Goal: Task Accomplishment & Management: Use online tool/utility

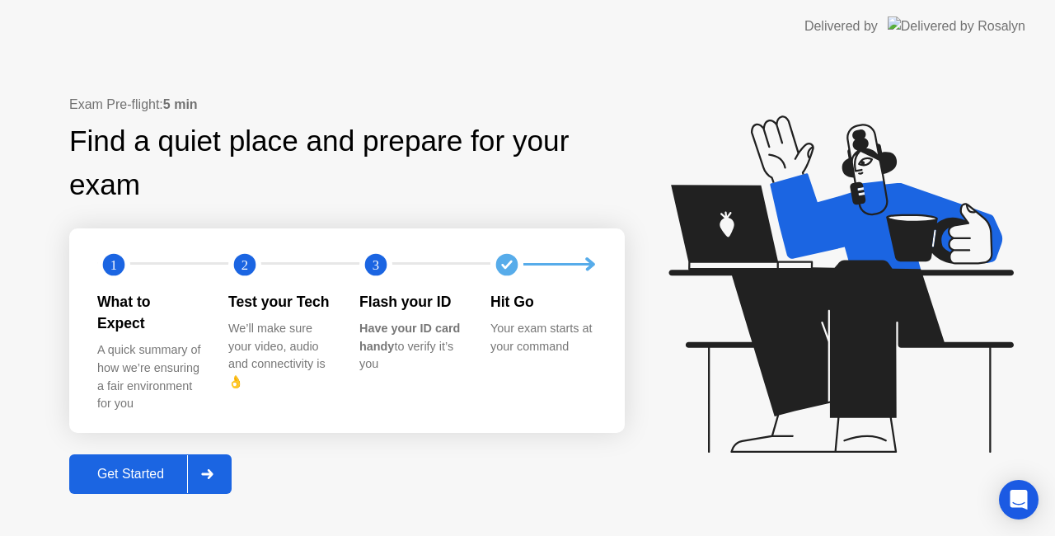
click at [126, 454] on button "Get Started" at bounding box center [150, 474] width 162 height 40
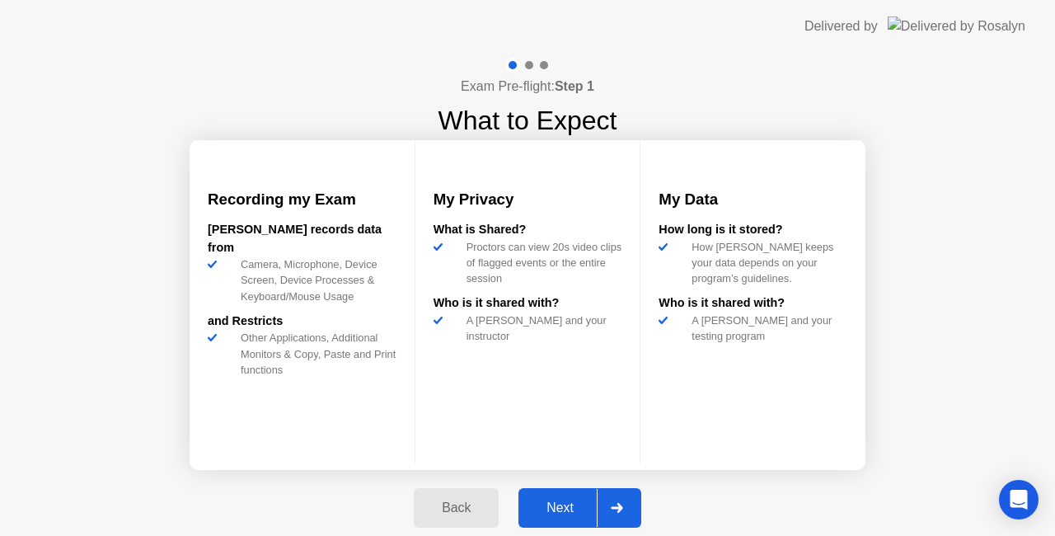
click at [560, 505] on div "Next" at bounding box center [559, 507] width 73 height 15
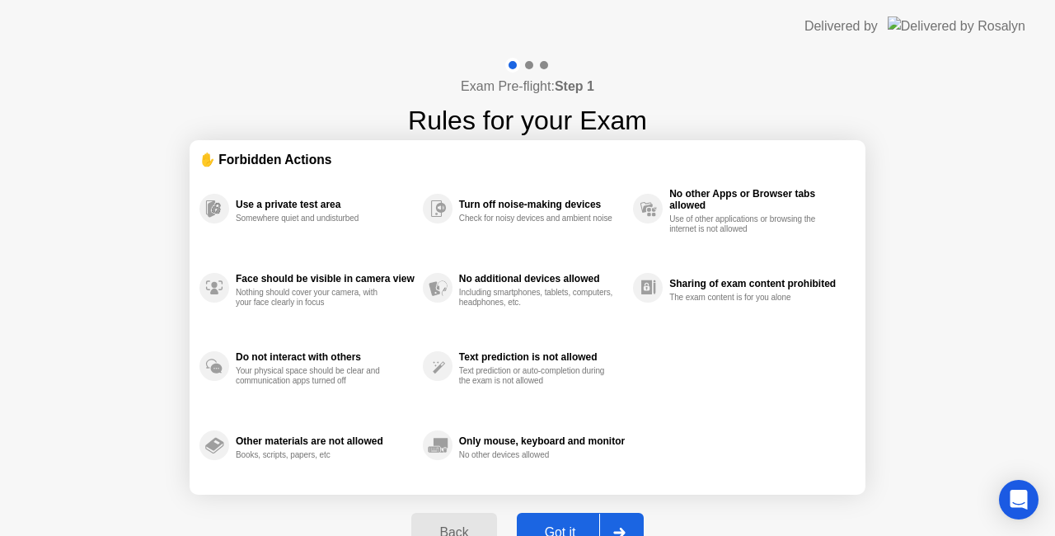
click at [578, 518] on button "Got it" at bounding box center [580, 533] width 127 height 40
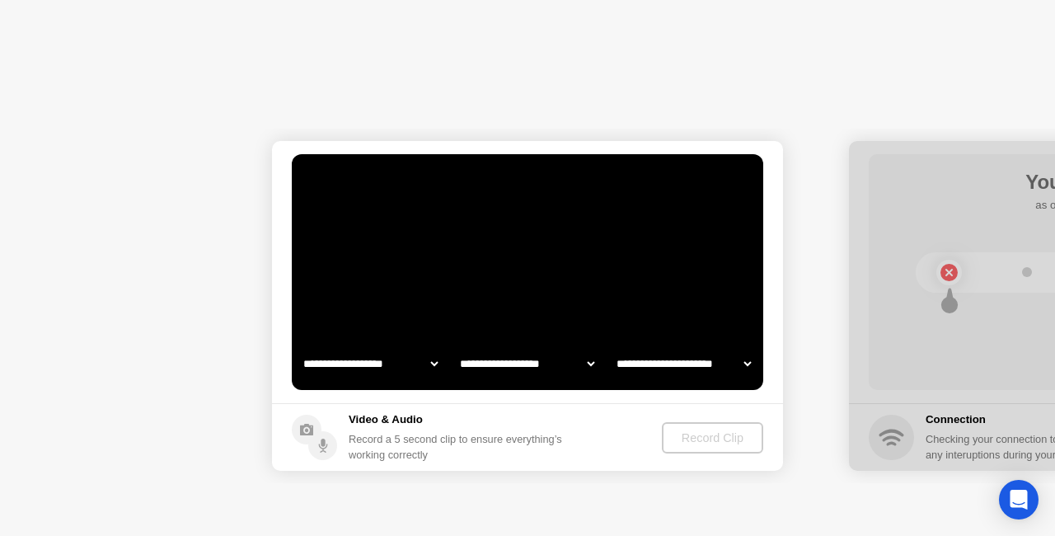
select select "**********"
select select "*******"
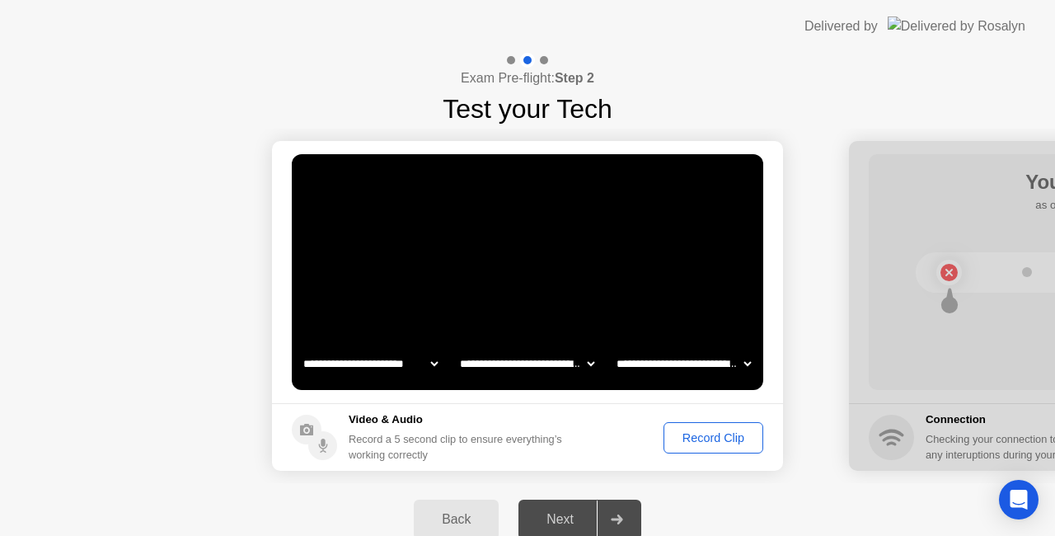
click at [709, 435] on div "Record Clip" at bounding box center [713, 437] width 88 height 13
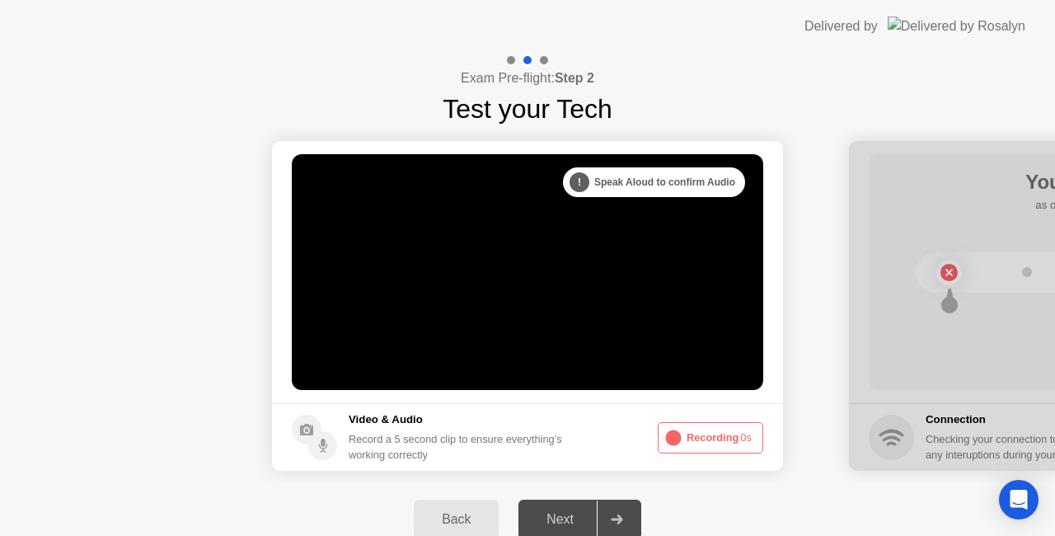
click at [725, 428] on button "Recording 0s" at bounding box center [710, 437] width 105 height 31
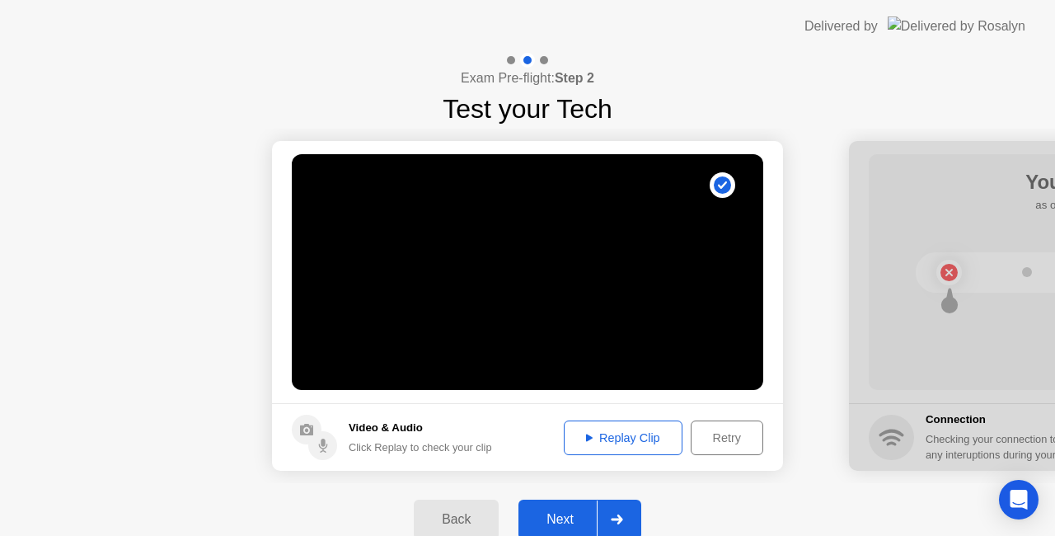
click at [552, 513] on div "Next" at bounding box center [559, 519] width 73 height 15
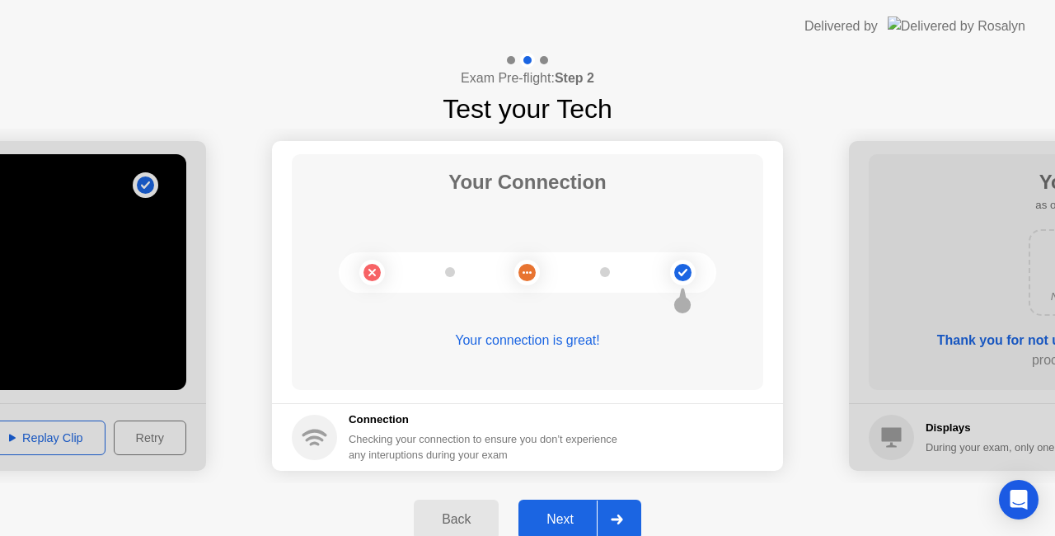
click at [552, 513] on div "Next" at bounding box center [559, 519] width 73 height 15
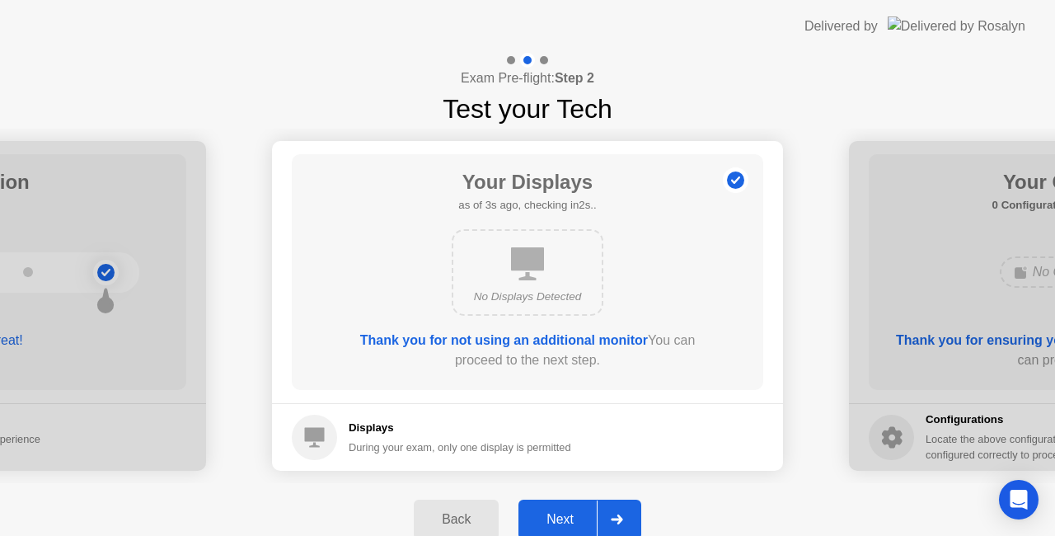
click at [552, 513] on div "Next" at bounding box center [559, 519] width 73 height 15
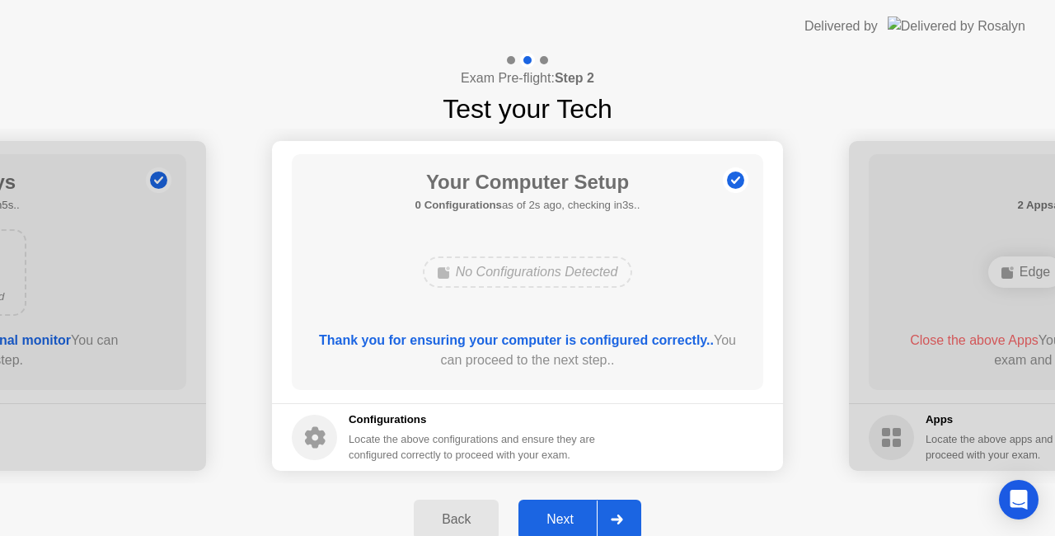
click at [552, 513] on div "Next" at bounding box center [559, 519] width 73 height 15
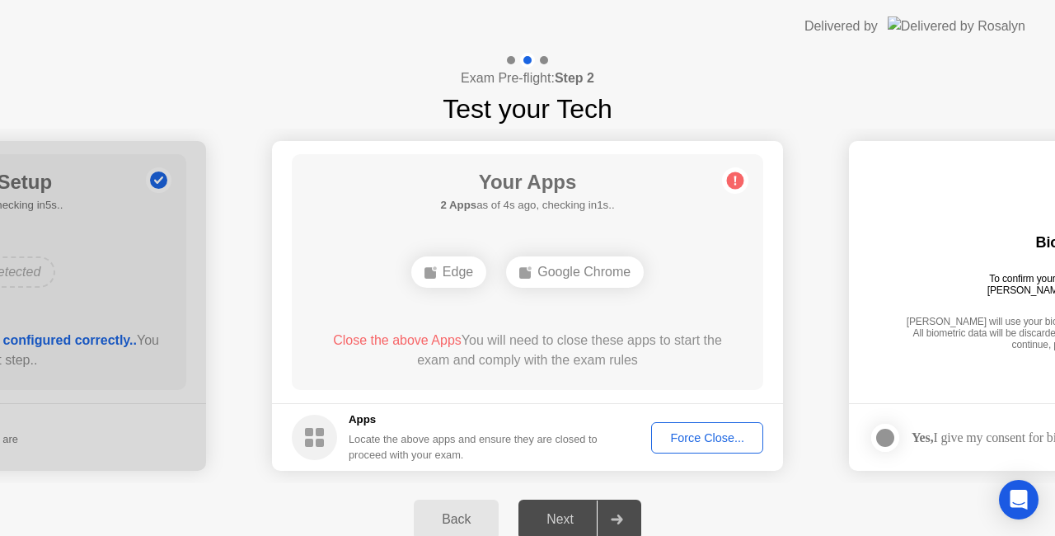
click at [682, 435] on div "Force Close..." at bounding box center [707, 437] width 101 height 13
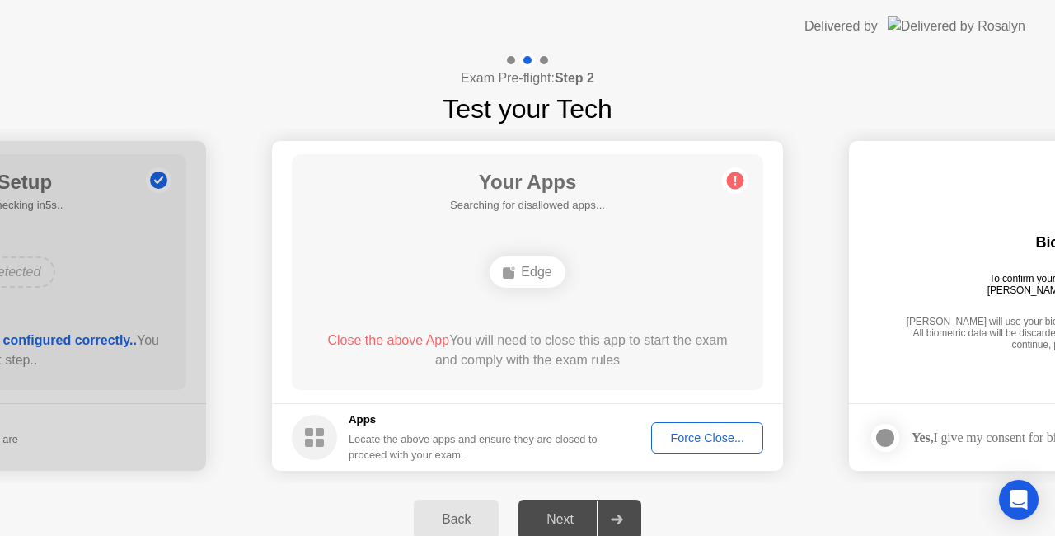
click at [695, 436] on div "Force Close..." at bounding box center [707, 437] width 101 height 13
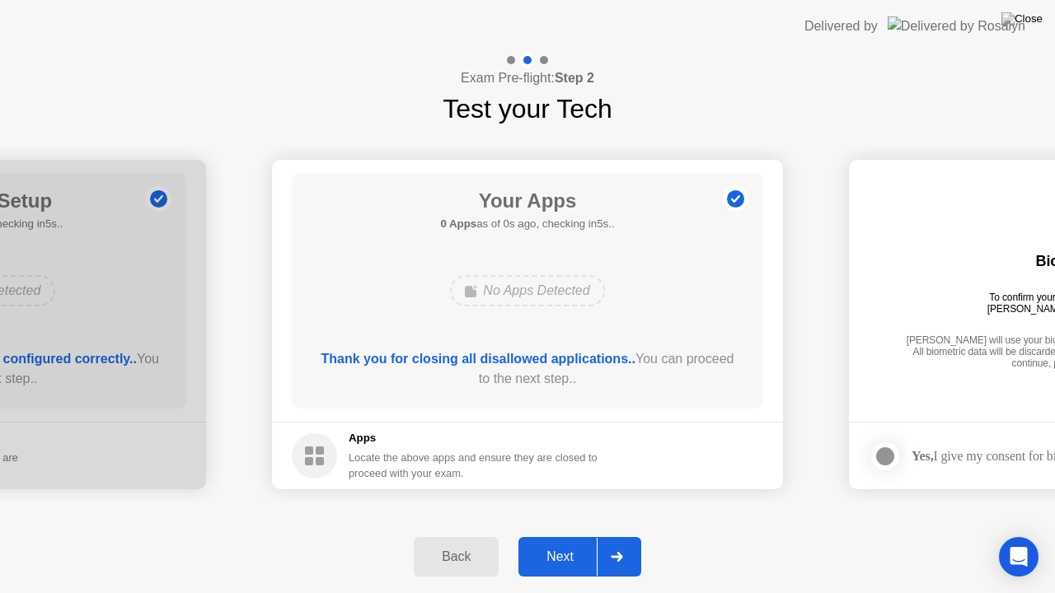
click at [687, 460] on footer "Apps Locate the above apps and ensure they are closed to proceed with your exam." at bounding box center [527, 456] width 511 height 68
click at [555, 535] on div "Next" at bounding box center [559, 557] width 73 height 15
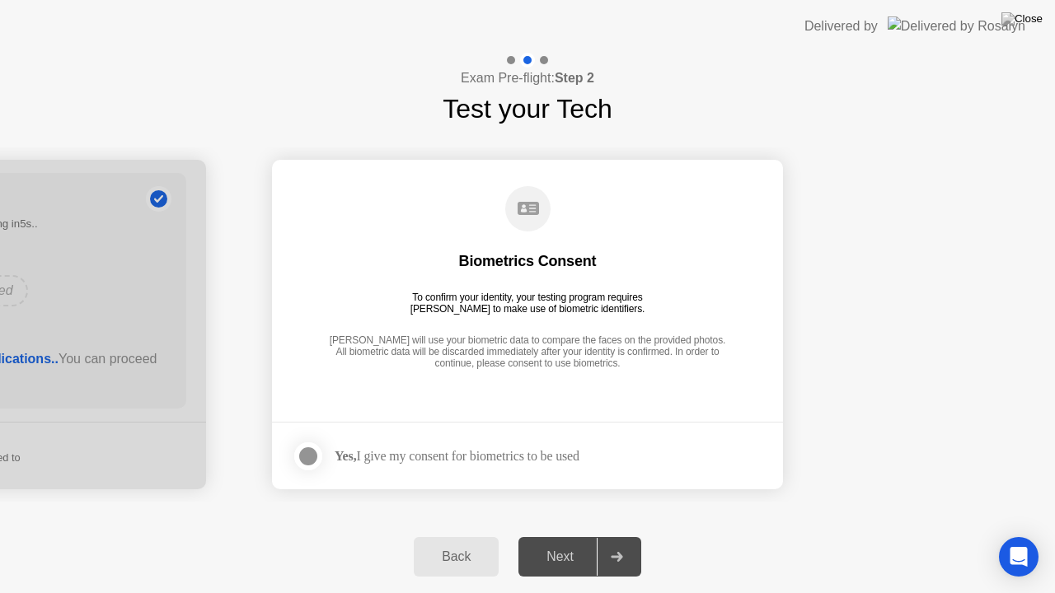
click at [309, 456] on div at bounding box center [308, 457] width 20 height 20
click at [564, 535] on div "Next" at bounding box center [559, 557] width 73 height 15
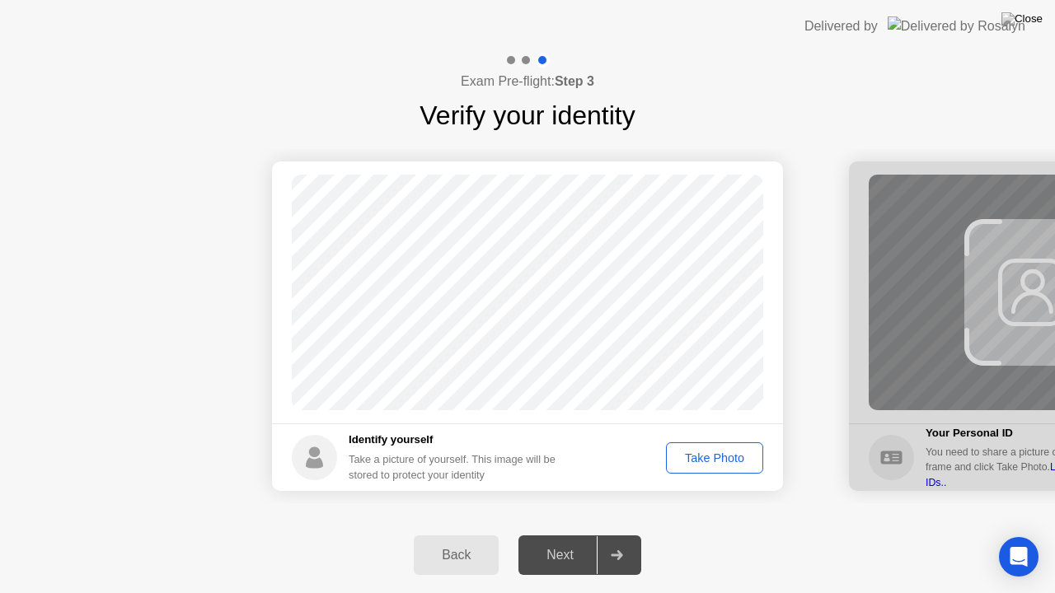
drag, startPoint x: 706, startPoint y: 459, endPoint x: 512, endPoint y: 489, distance: 196.8
click at [512, 489] on footer "Identify yourself Take a picture of yourself. This image will be stored to prot…" at bounding box center [527, 458] width 511 height 68
drag, startPoint x: 681, startPoint y: 465, endPoint x: 703, endPoint y: 457, distance: 23.5
click at [703, 457] on div "Take Photo" at bounding box center [715, 458] width 86 height 13
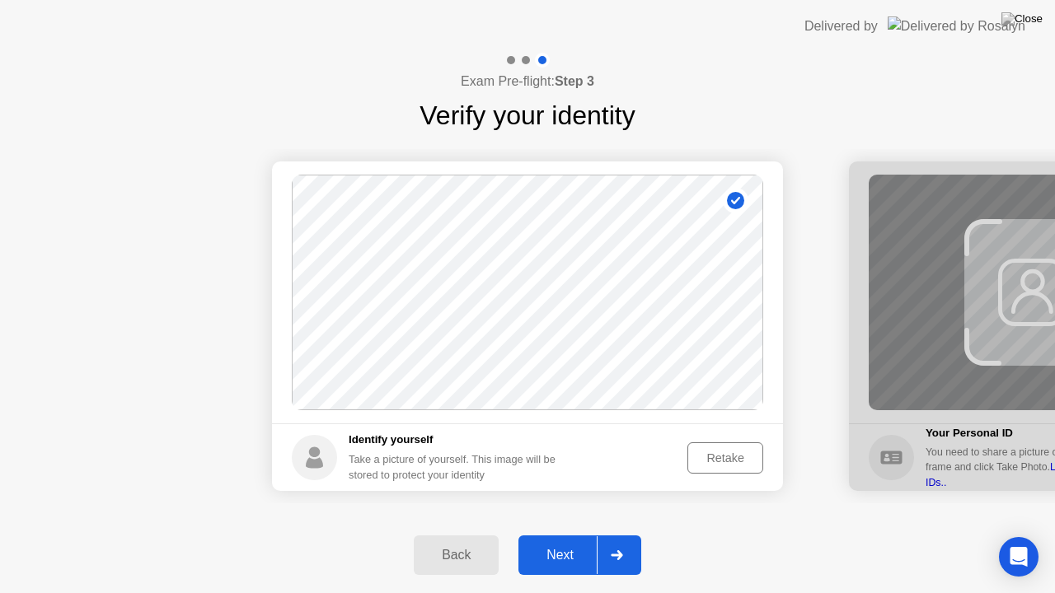
click at [706, 455] on div "Retake" at bounding box center [725, 458] width 64 height 13
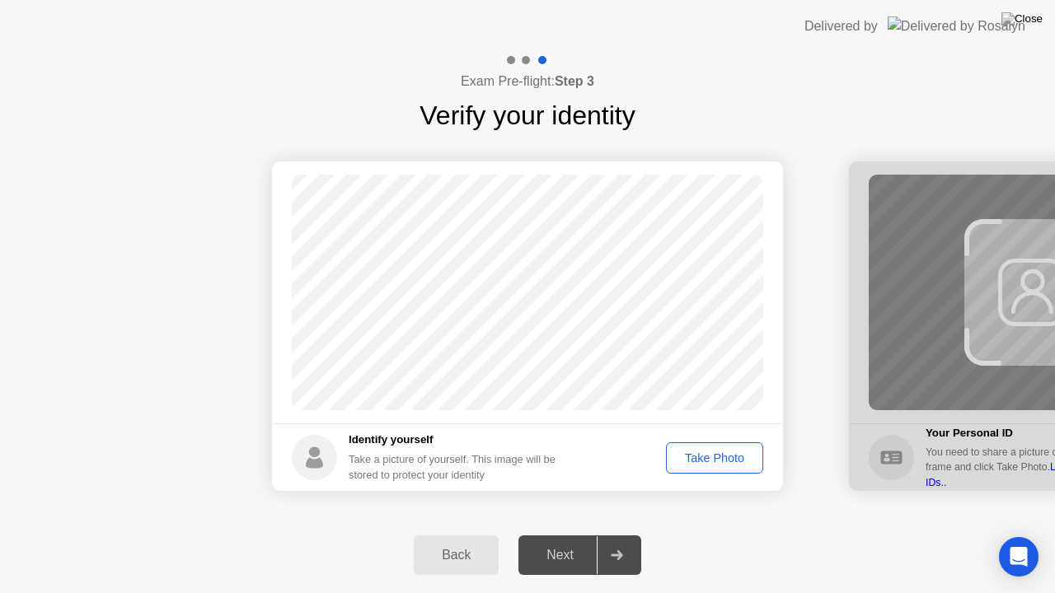
click at [695, 455] on div "Take Photo" at bounding box center [715, 458] width 86 height 13
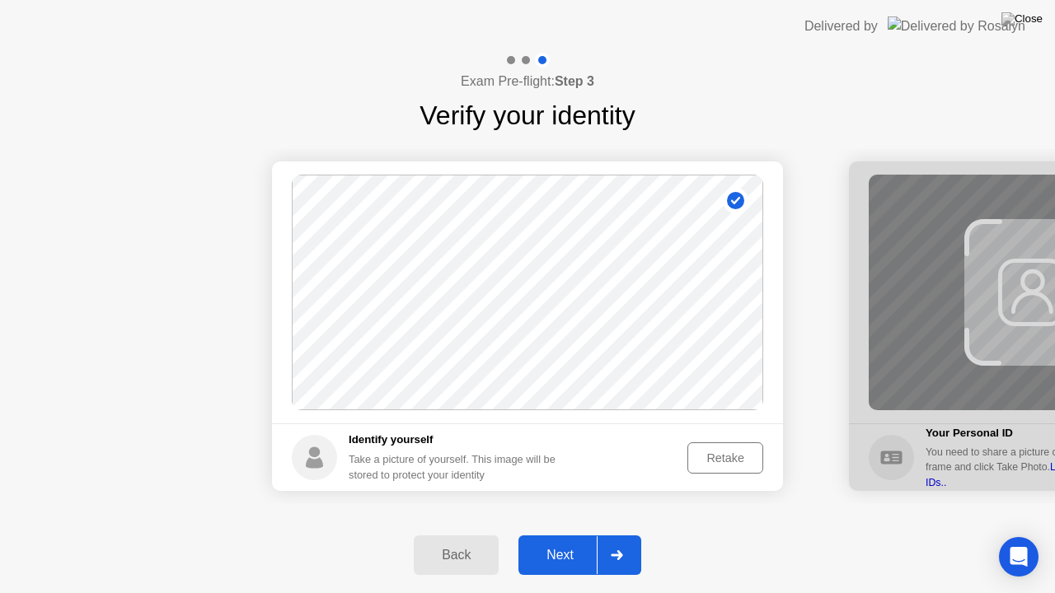
click at [555, 535] on div "Next" at bounding box center [559, 555] width 73 height 15
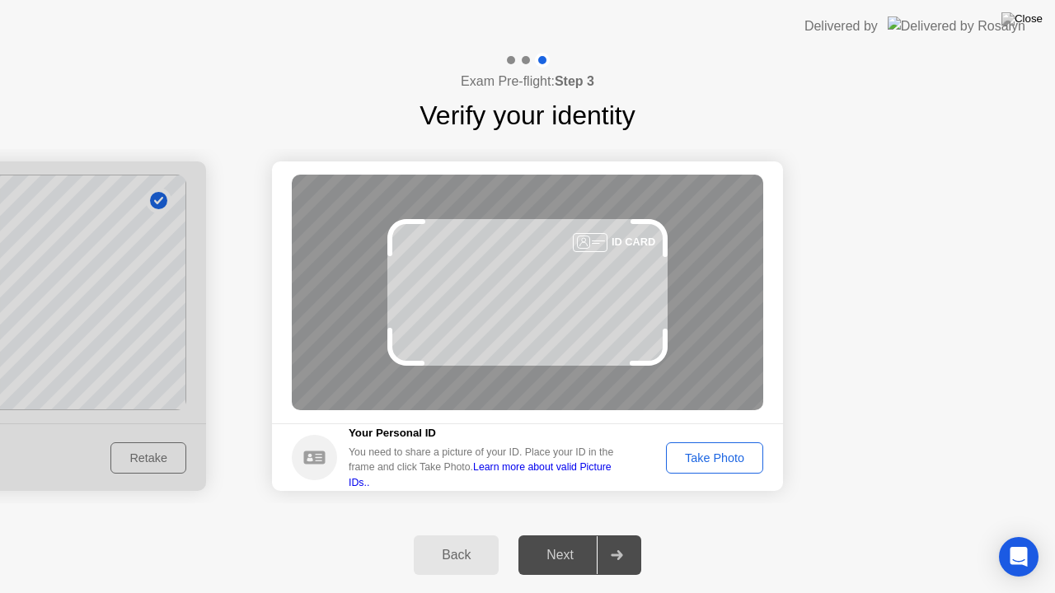
click at [728, 456] on div "Take Photo" at bounding box center [715, 458] width 86 height 13
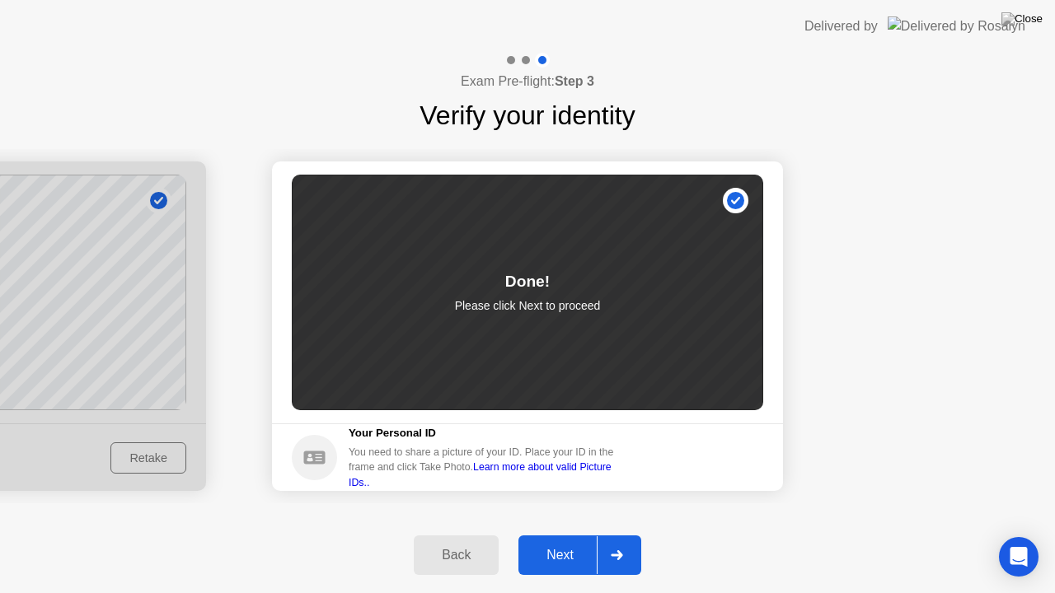
click at [559, 535] on div "Next" at bounding box center [559, 555] width 73 height 15
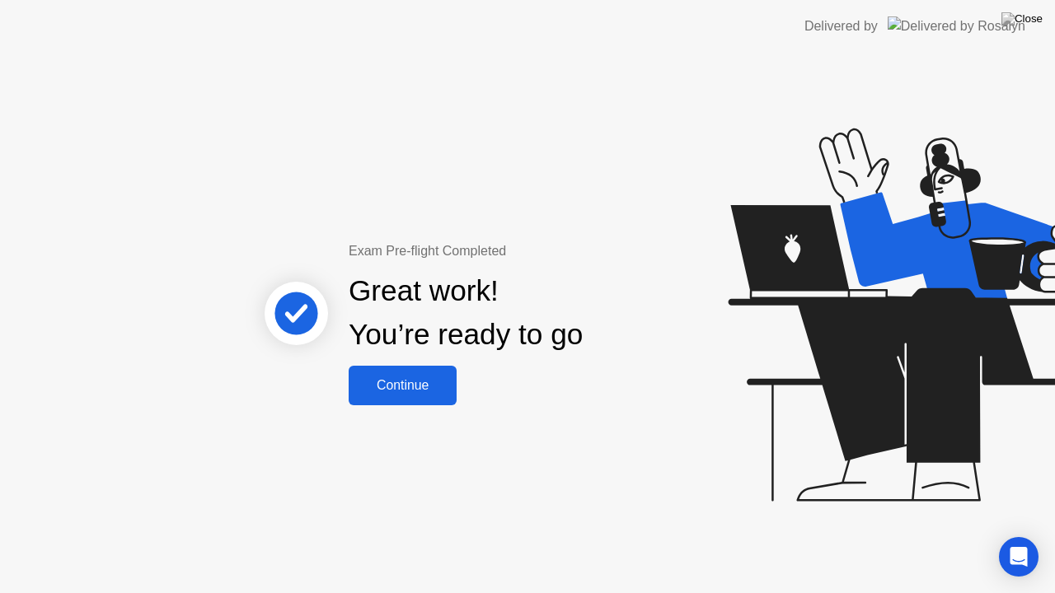
click at [569, 535] on div "Exam Pre-flight Completed Great work! You’re ready to go Continue" at bounding box center [527, 323] width 1055 height 541
click at [414, 372] on button "Continue" at bounding box center [403, 386] width 108 height 40
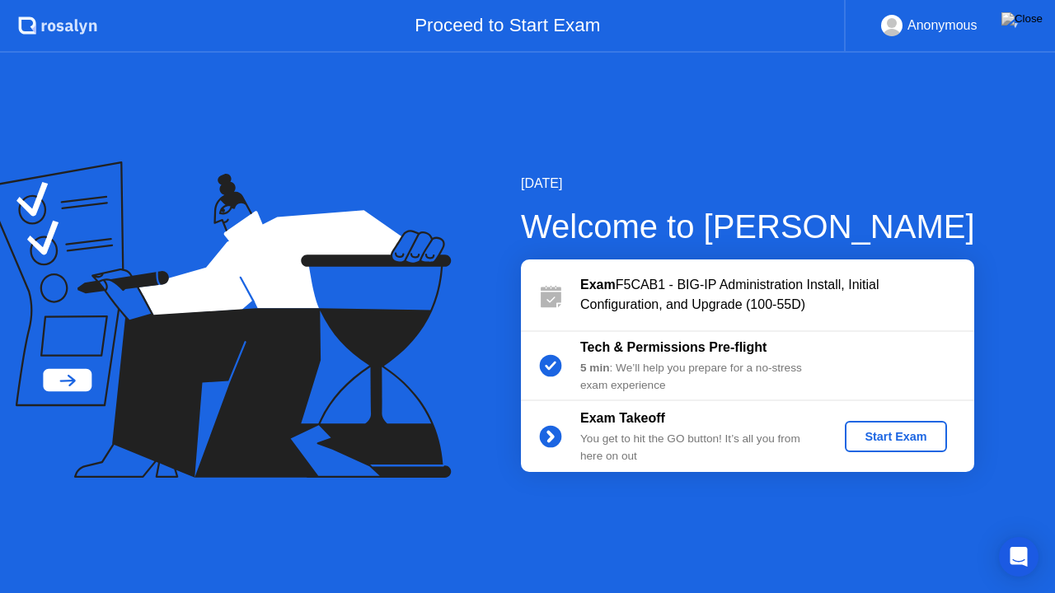
click at [887, 442] on div "Start Exam" at bounding box center [895, 436] width 88 height 13
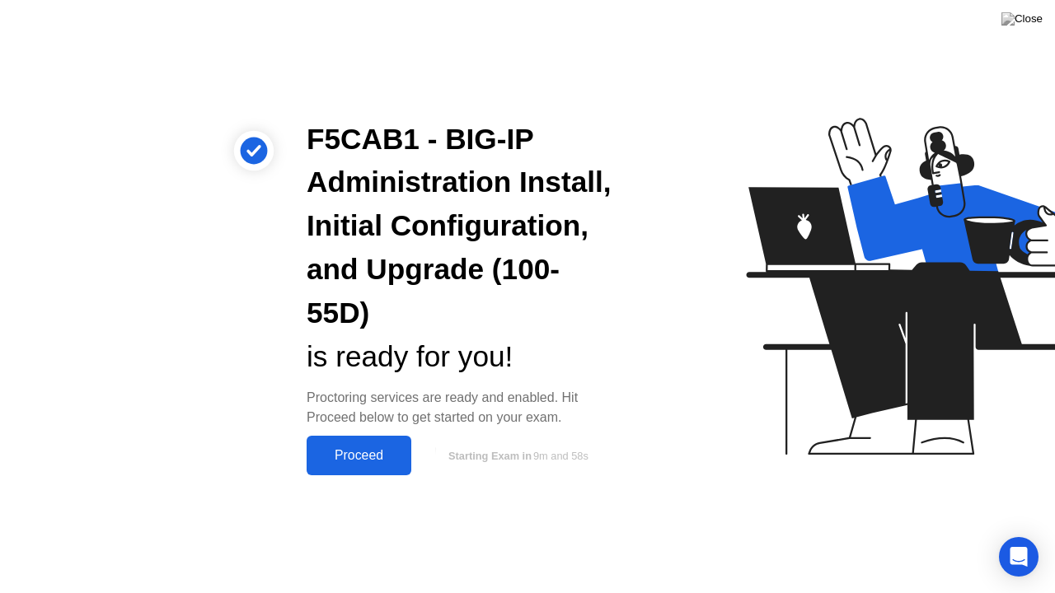
click at [344, 448] on div "Proceed" at bounding box center [358, 455] width 95 height 15
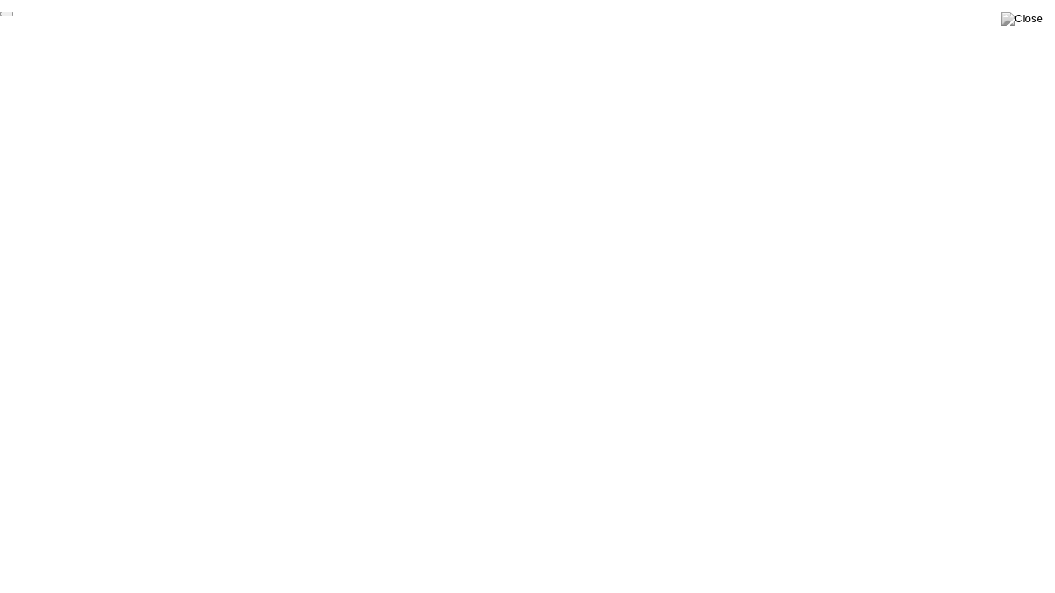
click div "End Proctoring Session"
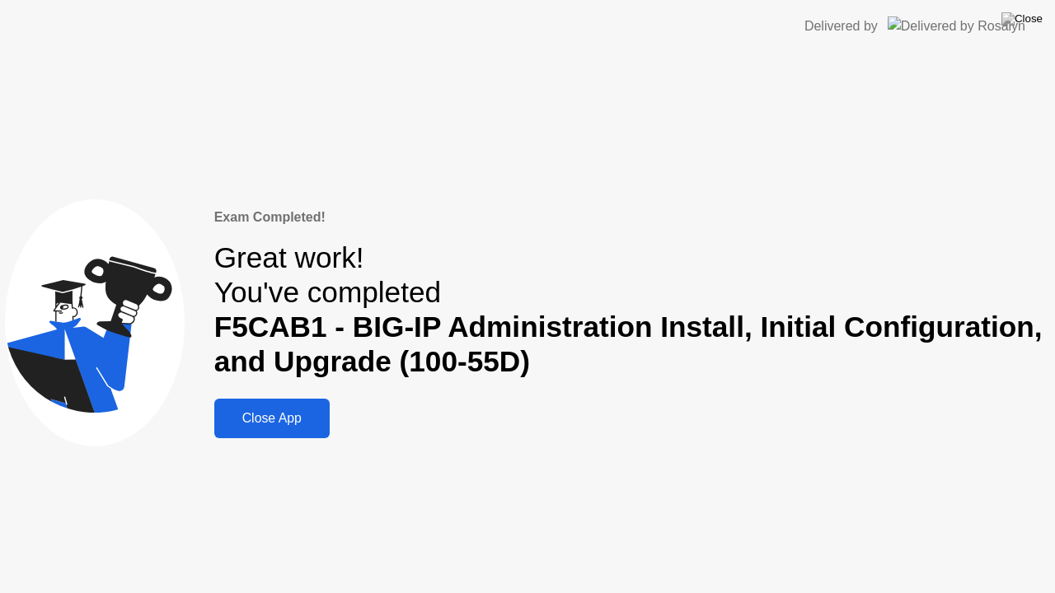
click at [318, 408] on button "Close App" at bounding box center [271, 419] width 115 height 40
